Goal: Transaction & Acquisition: Book appointment/travel/reservation

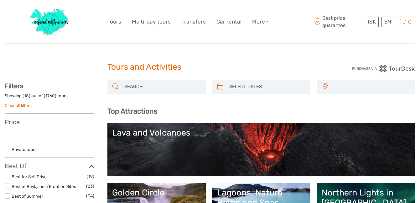
select select
click at [145, 84] on input "search" at bounding box center [162, 86] width 81 height 11
type input "hofn"
select select
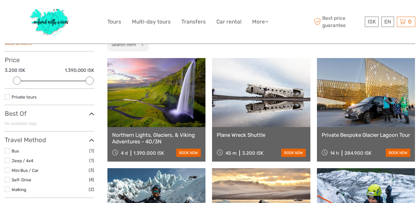
scroll to position [62, 0]
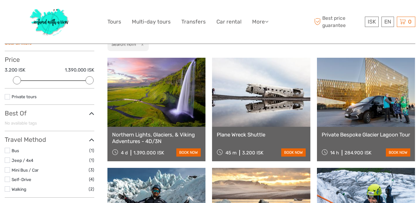
type input "hofn"
click at [130, 139] on link "Northern Lights, Glaciers, & Viking Adventures - 4D/3N" at bounding box center [156, 137] width 89 height 13
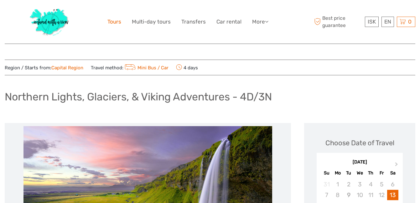
click at [117, 22] on link "Tours" at bounding box center [114, 21] width 14 height 9
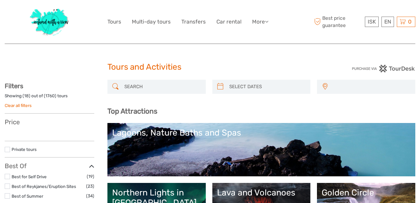
select select
click at [132, 86] on input "search" at bounding box center [162, 86] width 81 height 11
select select
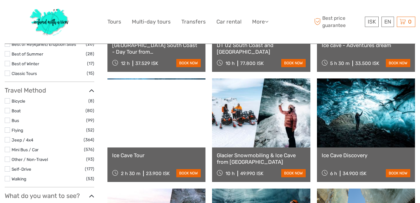
scroll to position [152, 0]
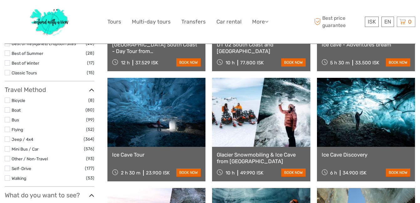
type input "ice cave tour hofn"
click at [132, 155] on link "Ice Cave Tour" at bounding box center [156, 154] width 89 height 6
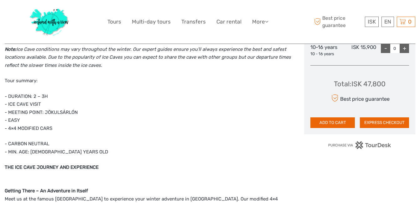
scroll to position [325, 0]
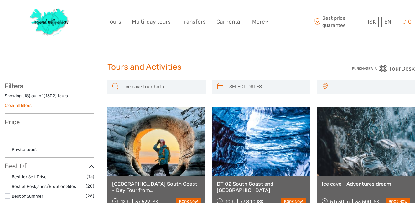
select select
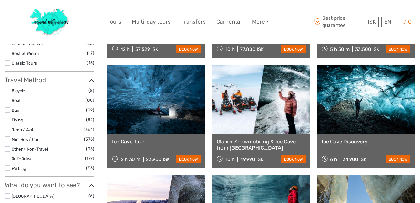
select select
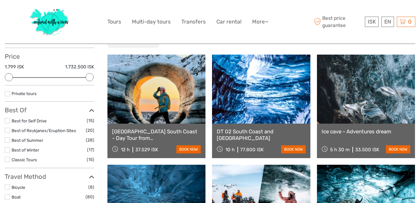
scroll to position [74, 0]
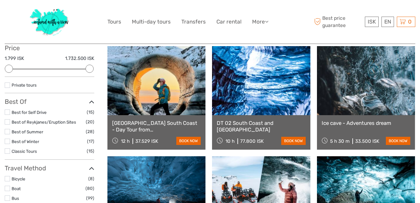
click at [137, 128] on link "[GEOGRAPHIC_DATA] South Coast - Day Tour from [GEOGRAPHIC_DATA]" at bounding box center [156, 126] width 89 height 13
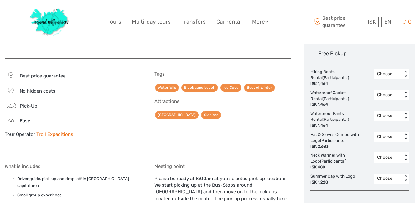
scroll to position [350, 0]
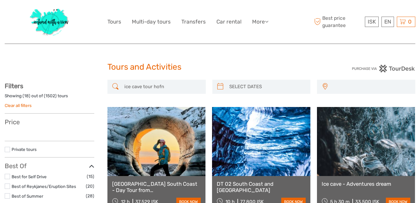
select select
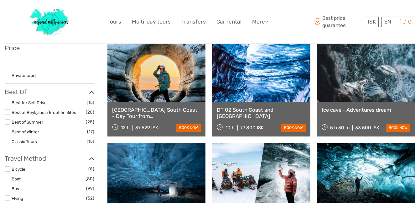
select select
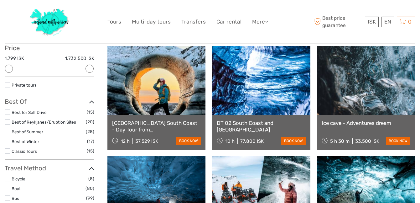
scroll to position [0, 0]
click at [243, 123] on link "DT 02 South Coast and [GEOGRAPHIC_DATA]" at bounding box center [261, 126] width 89 height 13
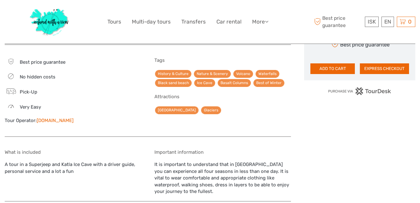
scroll to position [467, 0]
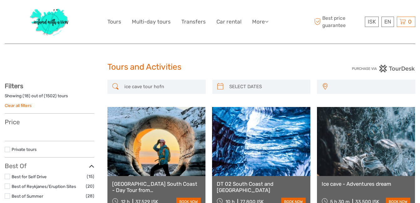
select select
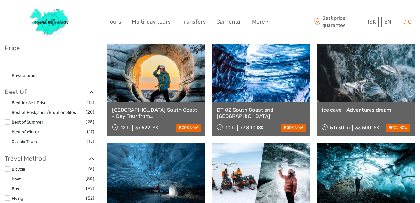
select select
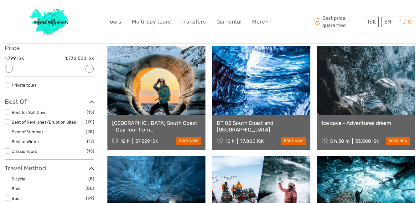
scroll to position [0, 0]
click at [358, 122] on link "Ice cave - Adventures dream" at bounding box center [366, 123] width 89 height 6
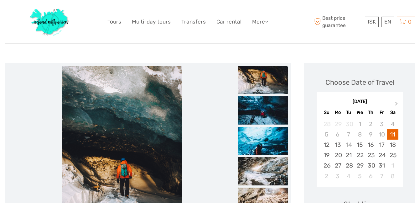
scroll to position [58, 0]
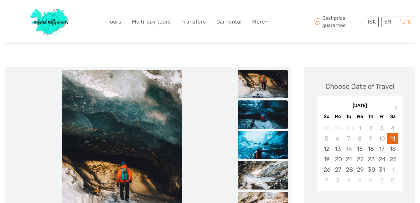
click at [267, 113] on img at bounding box center [263, 114] width 50 height 28
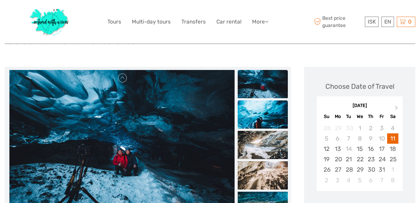
click at [267, 114] on img at bounding box center [263, 114] width 50 height 28
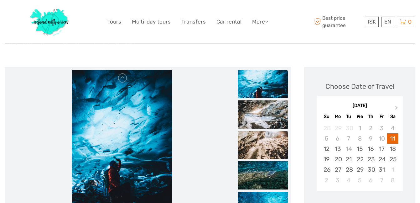
click at [265, 138] on img at bounding box center [263, 145] width 50 height 28
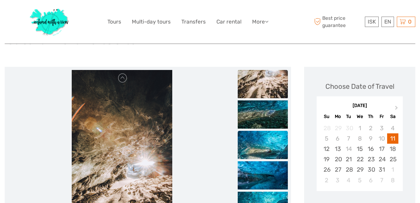
click at [264, 151] on img at bounding box center [263, 145] width 50 height 28
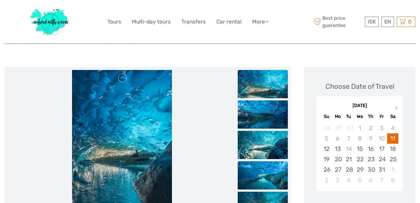
click at [264, 169] on img at bounding box center [263, 175] width 50 height 28
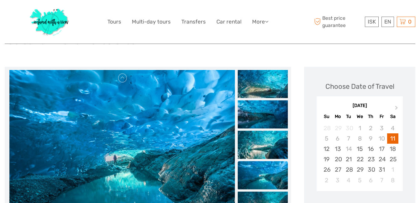
scroll to position [0, 0]
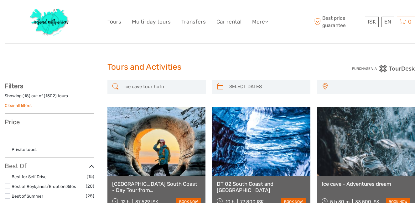
select select
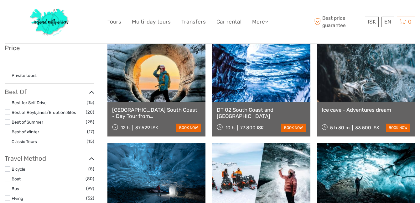
select select
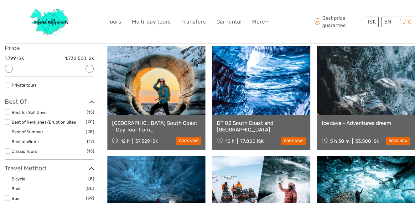
click at [242, 121] on link "DT 02 South Coast and Katla Ice Cave" at bounding box center [261, 126] width 89 height 13
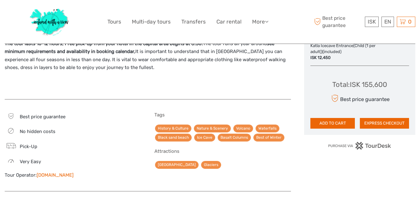
scroll to position [399, 0]
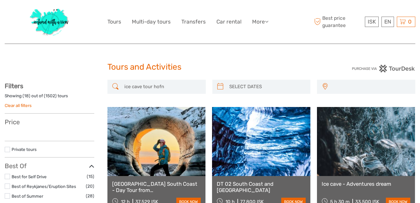
select select
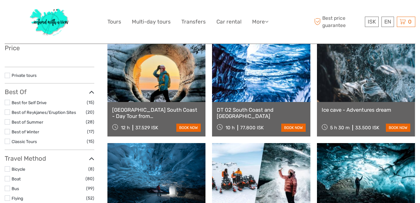
select select
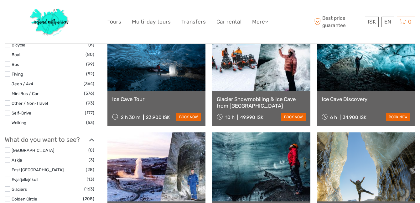
scroll to position [214, 0]
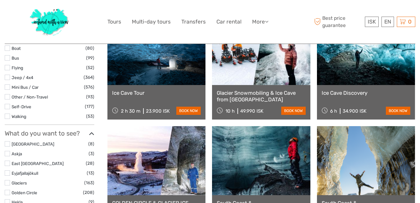
click at [252, 94] on link "Glacier Snowmobiling & Ice Cave from Reykjavík" at bounding box center [261, 96] width 89 height 13
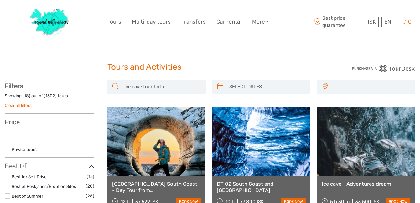
select select
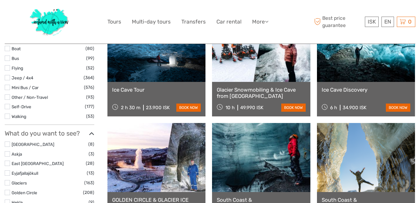
scroll to position [214, 0]
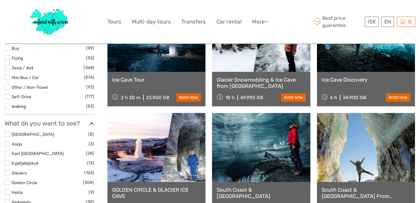
select select
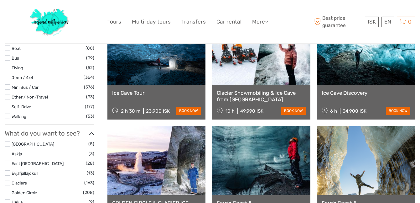
scroll to position [0, 0]
click at [140, 91] on link "Ice Cave Tour" at bounding box center [156, 93] width 89 height 6
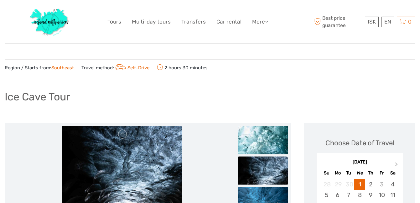
click at [45, 93] on h1 "Ice Cave Tour" at bounding box center [37, 96] width 65 height 13
copy div "Ice Cave Tour"
click at [58, 13] on img at bounding box center [50, 22] width 46 height 34
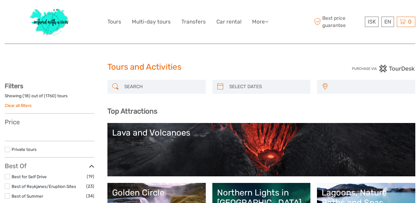
select select
click at [148, 88] on input "search" at bounding box center [162, 86] width 81 height 11
type input "hog"
select select
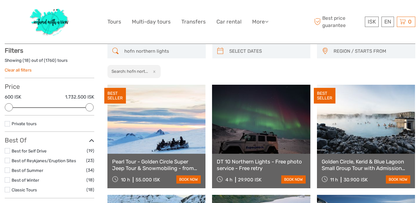
scroll to position [35, 0]
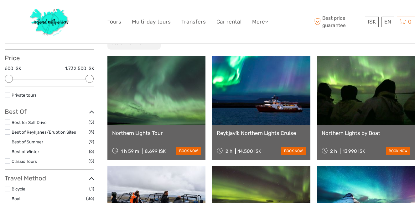
scroll to position [67, 0]
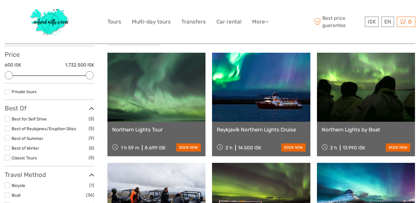
type input "hofn northern lights"
click at [141, 129] on link "Northern Lights Tour" at bounding box center [156, 129] width 89 height 6
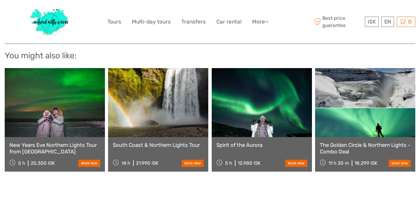
scroll to position [766, 0]
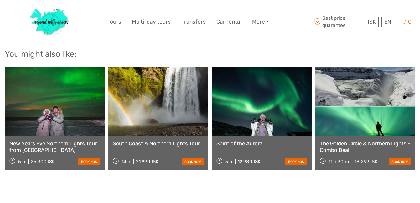
click at [360, 140] on link "The Golden Circle & Northern Lights - Combo Deal" at bounding box center [365, 146] width 91 height 13
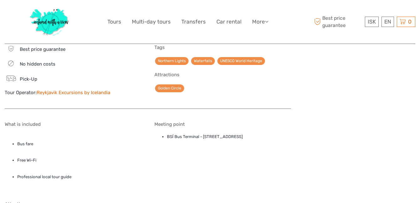
scroll to position [538, 0]
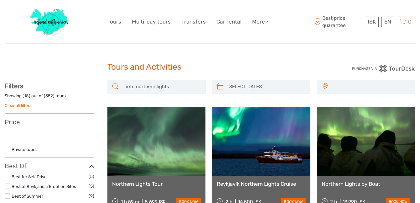
select select
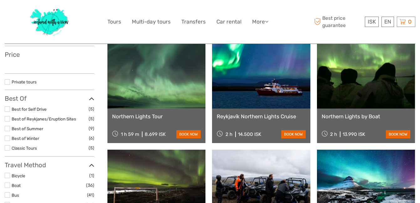
select select
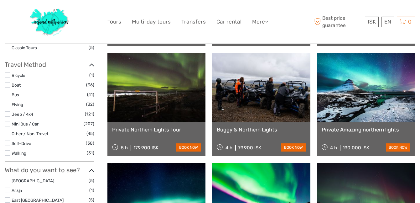
scroll to position [201, 0]
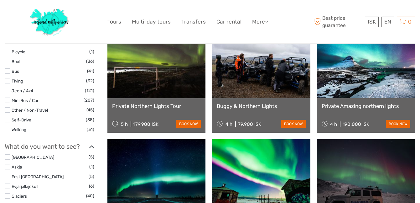
click at [174, 107] on link "Private Northern Lights Tour" at bounding box center [156, 106] width 89 height 6
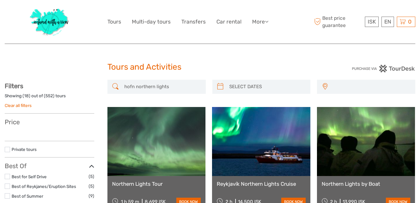
select select
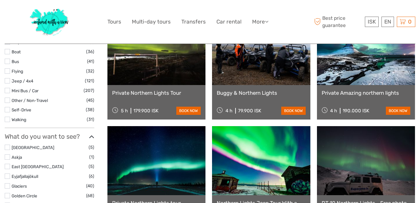
select select
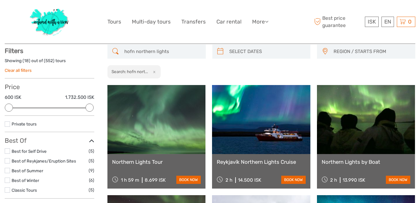
scroll to position [0, 0]
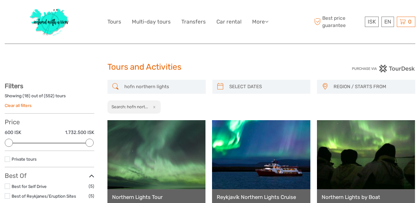
click at [132, 87] on input "hofn northern lights" at bounding box center [162, 86] width 81 height 11
click at [172, 91] on input "northern lights" at bounding box center [162, 86] width 81 height 11
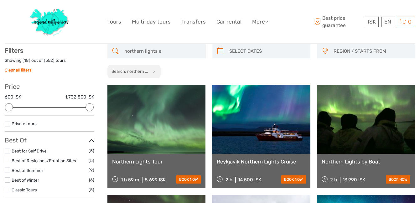
scroll to position [35, 0]
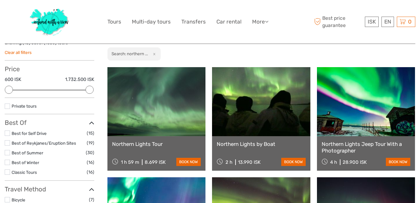
scroll to position [54, 0]
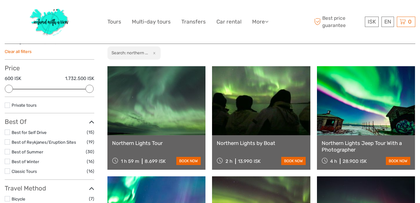
type input "northern lights [GEOGRAPHIC_DATA]"
click at [343, 143] on link "Northern Lights Jeep Tour With a Photographer" at bounding box center [366, 146] width 89 height 13
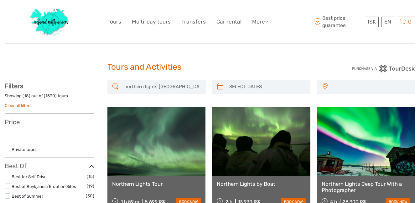
select select
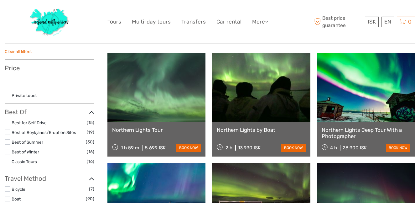
select select
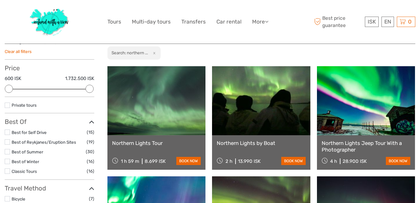
click at [241, 128] on link at bounding box center [261, 100] width 98 height 69
click at [243, 140] on link "Northern Lights by Boat" at bounding box center [261, 143] width 89 height 6
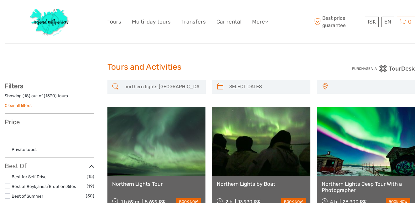
select select
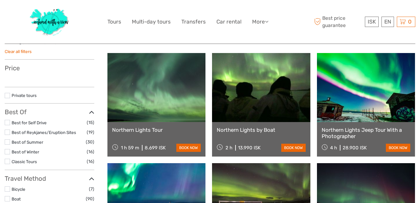
select select
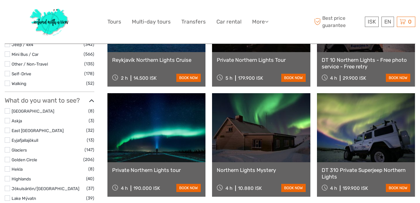
scroll to position [247, 0]
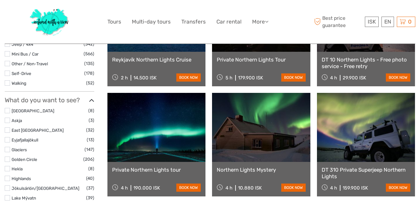
click at [228, 169] on link "Northern Lights Mystery" at bounding box center [261, 169] width 89 height 6
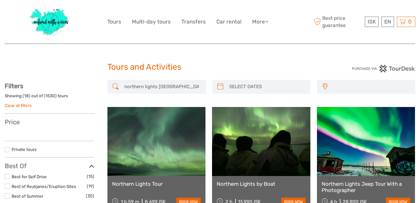
select select
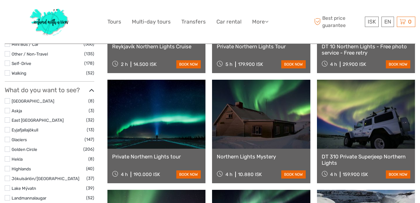
select select
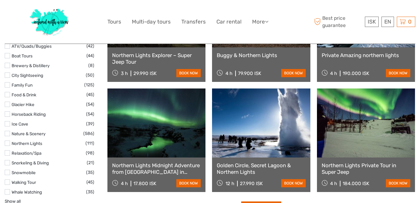
scroll to position [583, 0]
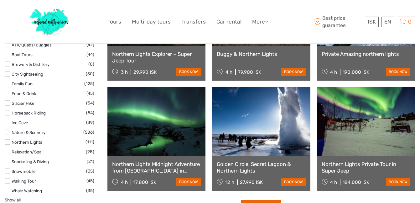
click at [232, 166] on link "Golden Circle, Secret Lagoon & Northern Lights" at bounding box center [261, 167] width 89 height 13
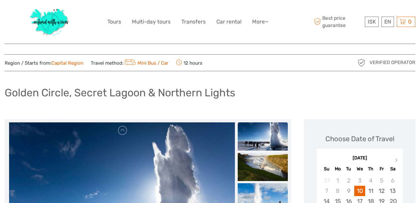
scroll to position [6, 0]
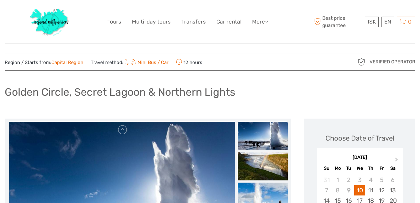
click at [60, 21] on img at bounding box center [50, 22] width 46 height 34
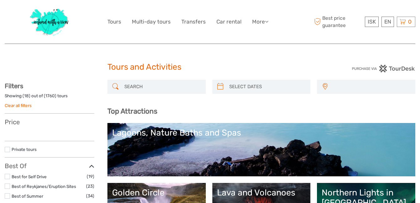
select select
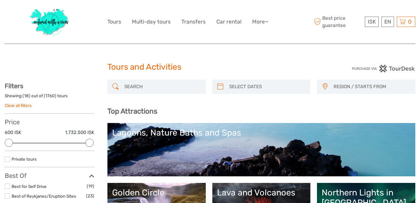
click at [135, 90] on input "search" at bounding box center [162, 86] width 81 height 11
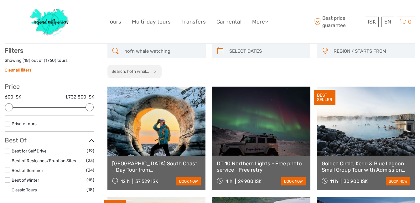
scroll to position [35, 0]
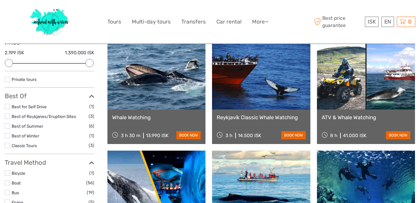
scroll to position [81, 0]
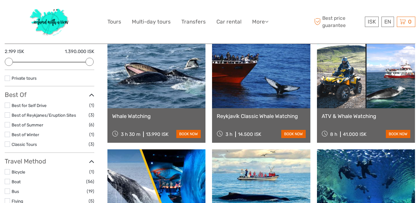
type input "hofn whale watching"
click at [139, 116] on link "Whale Watching" at bounding box center [156, 116] width 89 height 6
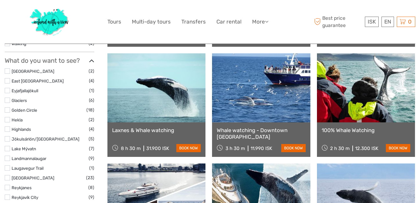
scroll to position [288, 0]
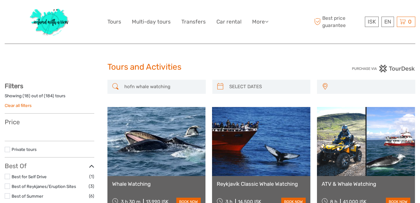
select select
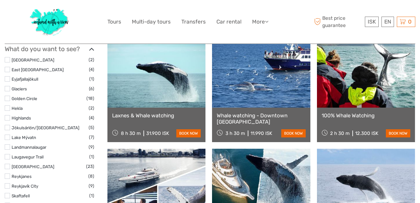
select select
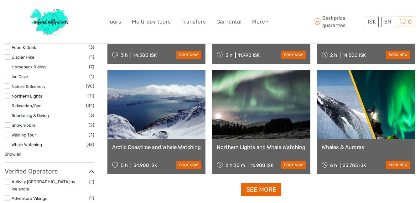
scroll to position [600, 0]
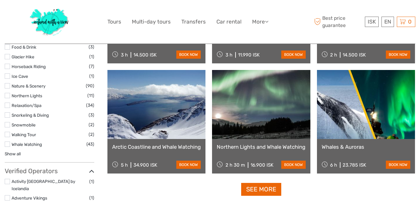
click at [341, 144] on link "Whales & Auroras" at bounding box center [366, 146] width 89 height 6
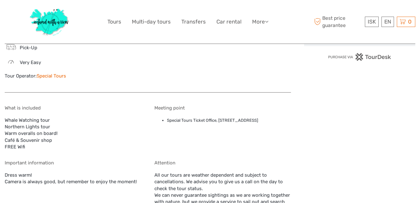
scroll to position [482, 0]
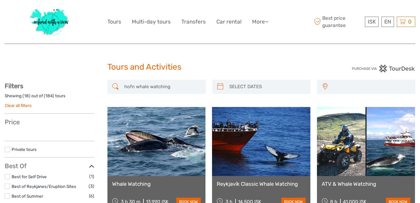
select select
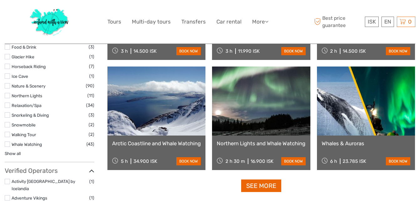
scroll to position [600, 0]
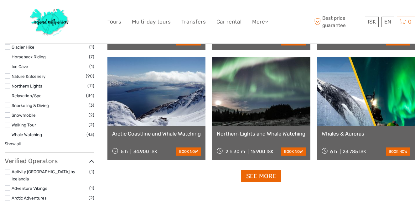
select select
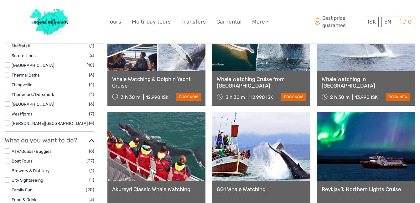
scroll to position [446, 0]
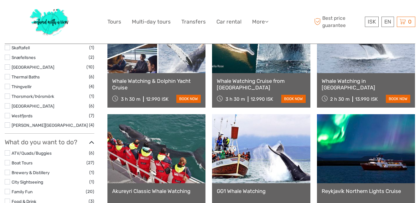
click at [164, 79] on link "Whale Watching & Dolphin Yacht Cruise" at bounding box center [156, 84] width 89 height 13
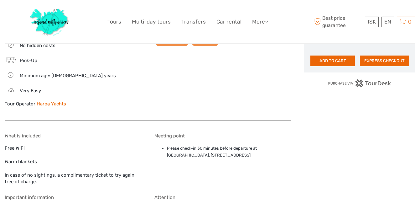
scroll to position [414, 0]
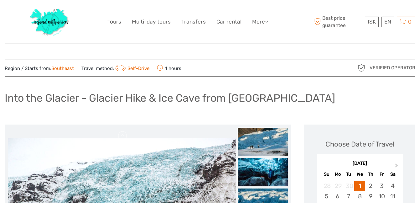
click at [129, 101] on h1 "Into the Glacier - Glacier Hike & Ice Cave from [GEOGRAPHIC_DATA]" at bounding box center [170, 97] width 330 height 13
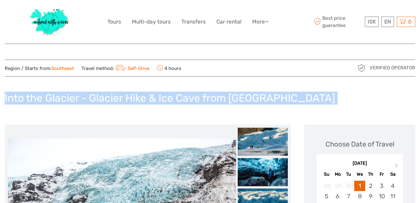
copy div "Into the Glacier - Glacier Hike & Ice Cave from [GEOGRAPHIC_DATA]"
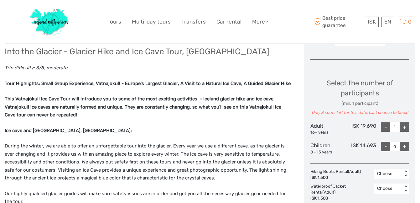
scroll to position [240, 0]
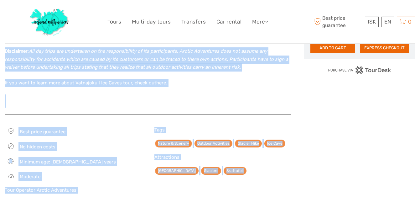
scroll to position [535, 0]
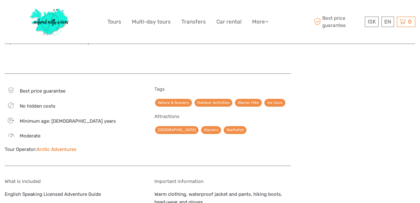
drag, startPoint x: 6, startPoint y: 134, endPoint x: 142, endPoint y: 60, distance: 154.9
copy div "lor Ipsumdolor: Sitam Conse Adipiscing, Elitseddoei - Tempor'i Utlabor Etdolor,…"
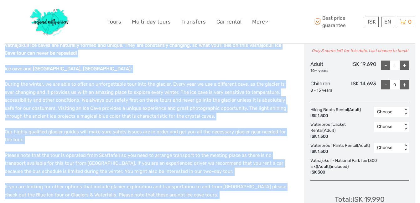
click at [150, 115] on p "During the winter, we are able to offer an unforgettable tour into the glacier.…" at bounding box center [148, 100] width 286 height 40
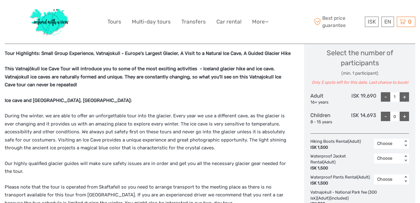
scroll to position [275, 0]
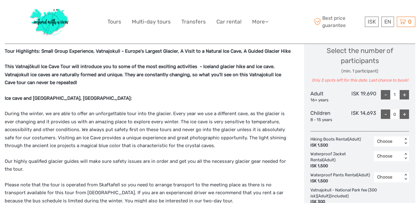
click at [106, 51] on strong "Tour Highlights: Small Group Experience, Vatnajokull - Europe's Largest Glacier…" at bounding box center [148, 51] width 286 height 6
copy strong "Vatnajokull"
